Goal: Information Seeking & Learning: Learn about a topic

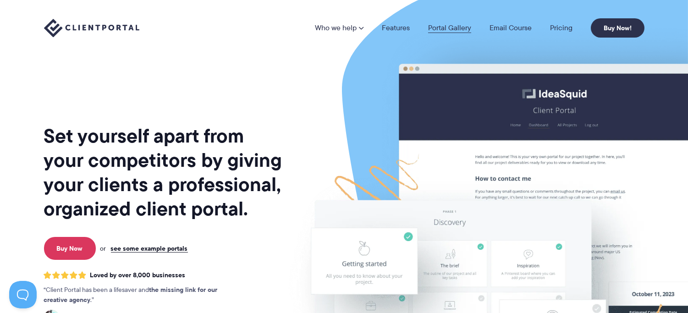
click at [455, 26] on link "Portal Gallery" at bounding box center [449, 27] width 43 height 7
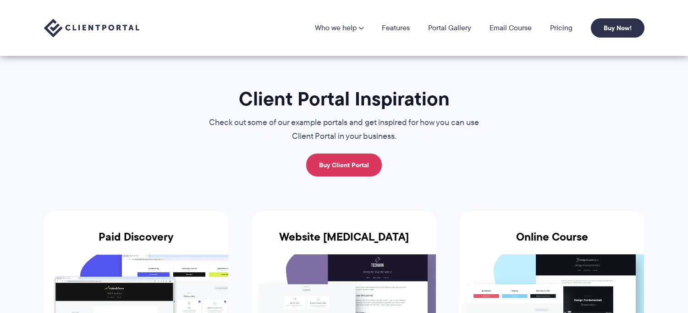
scroll to position [118, 0]
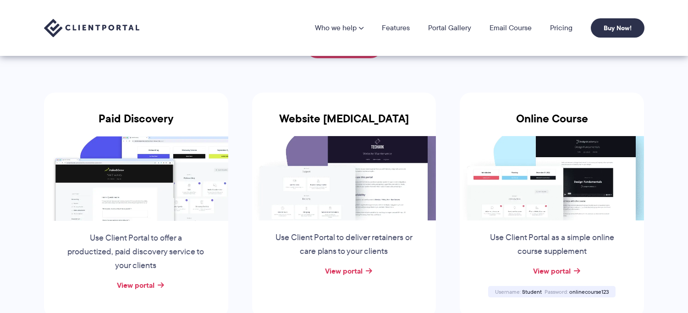
click at [332, 203] on img at bounding box center [344, 178] width 184 height 84
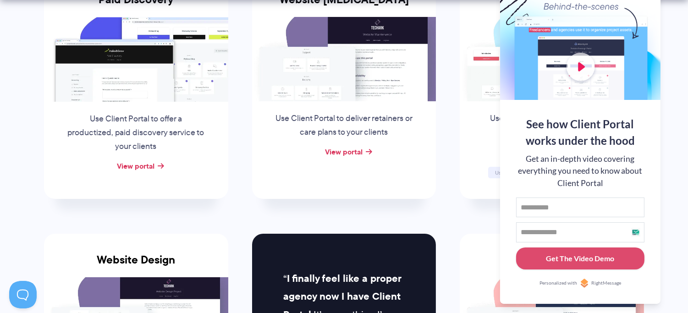
drag, startPoint x: 675, startPoint y: 203, endPoint x: 674, endPoint y: 195, distance: 7.4
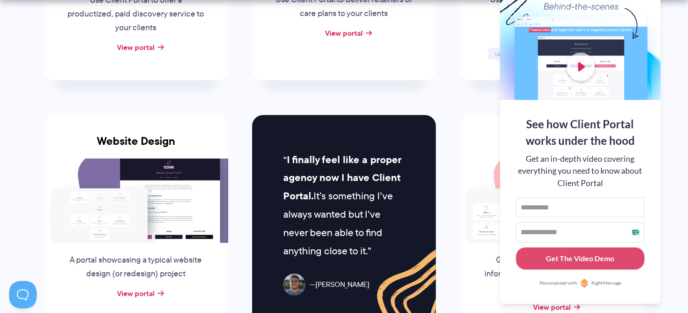
click at [456, 98] on li "School and Parent Give parents a place to find key information about your schoo…" at bounding box center [552, 226] width 208 height 256
drag, startPoint x: 612, startPoint y: 6, endPoint x: 626, endPoint y: 85, distance: 79.6
click at [626, 85] on div at bounding box center [580, 40] width 160 height 119
click at [603, 179] on div "Get an in-depth video covering everything you need to know about Client Portal" at bounding box center [580, 171] width 128 height 36
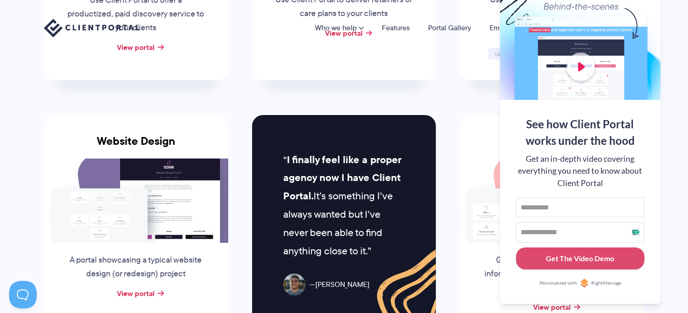
scroll to position [0, 0]
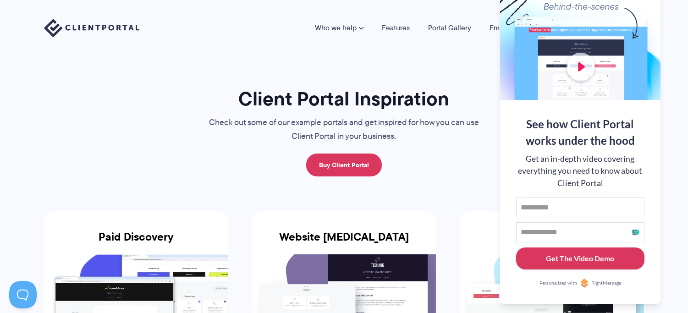
click at [584, 254] on div "Get The Video Demo" at bounding box center [581, 258] width 68 height 11
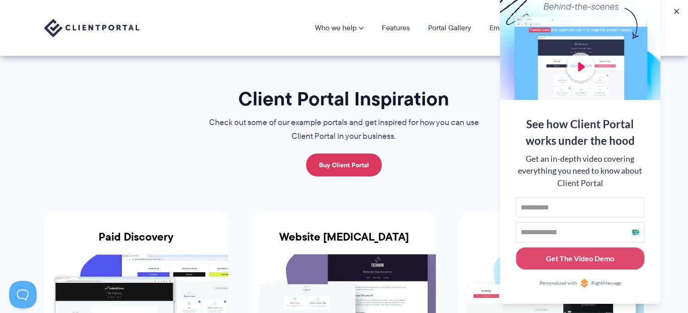
scroll to position [238, 0]
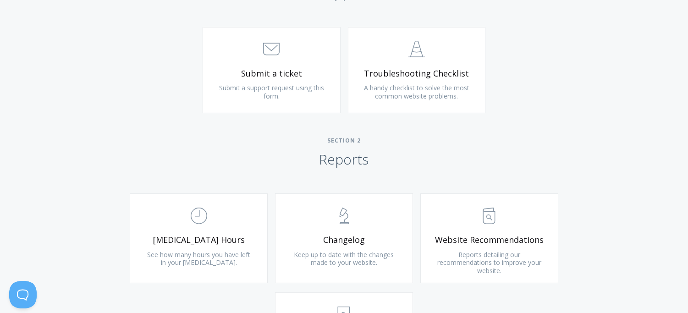
scroll to position [594, 0]
